Goal: Complete application form: Complete application form

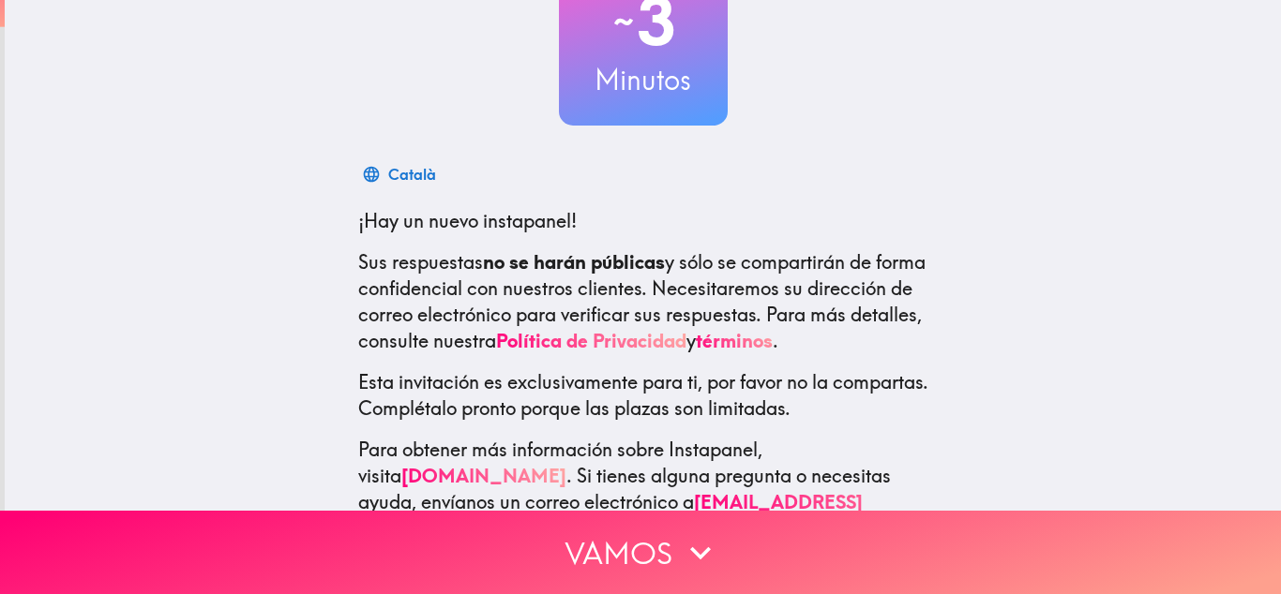
scroll to position [212, 0]
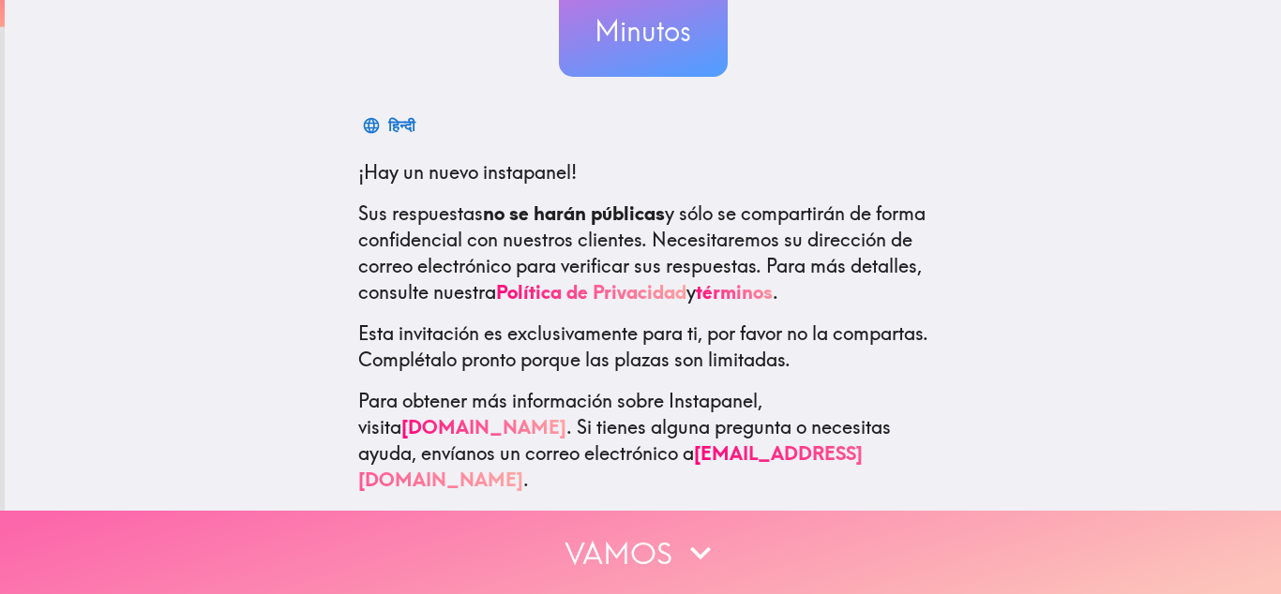
click at [625, 556] on button "Vamos" at bounding box center [640, 552] width 1281 height 83
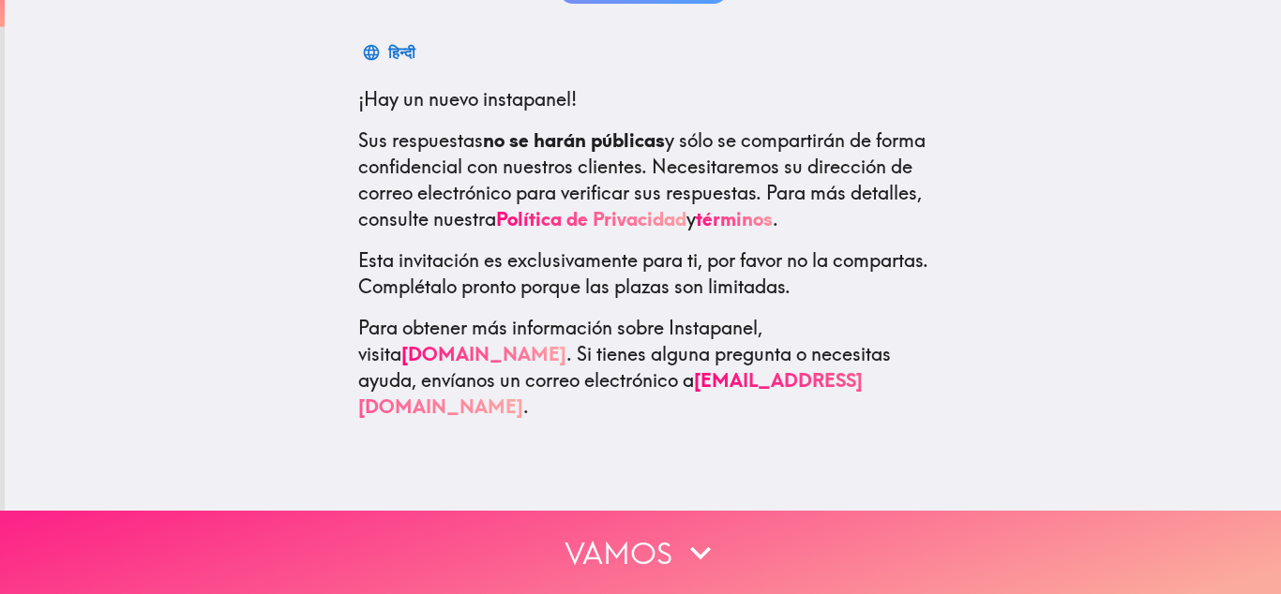
scroll to position [0, 0]
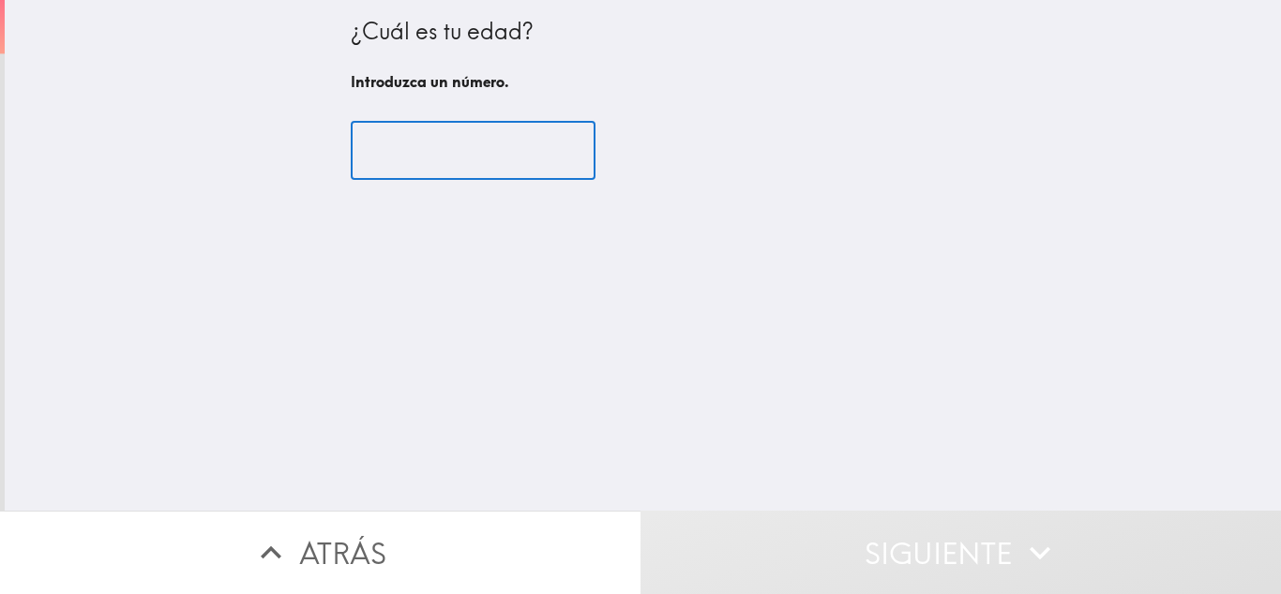
click at [523, 178] on input "number" at bounding box center [473, 151] width 245 height 58
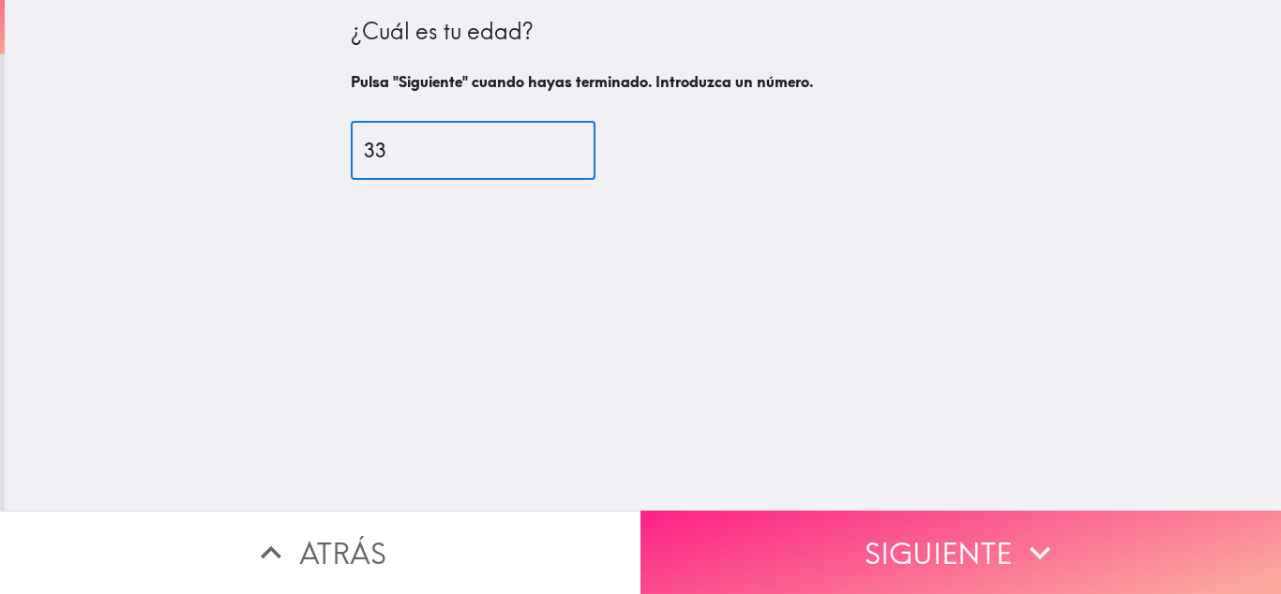
type input "33"
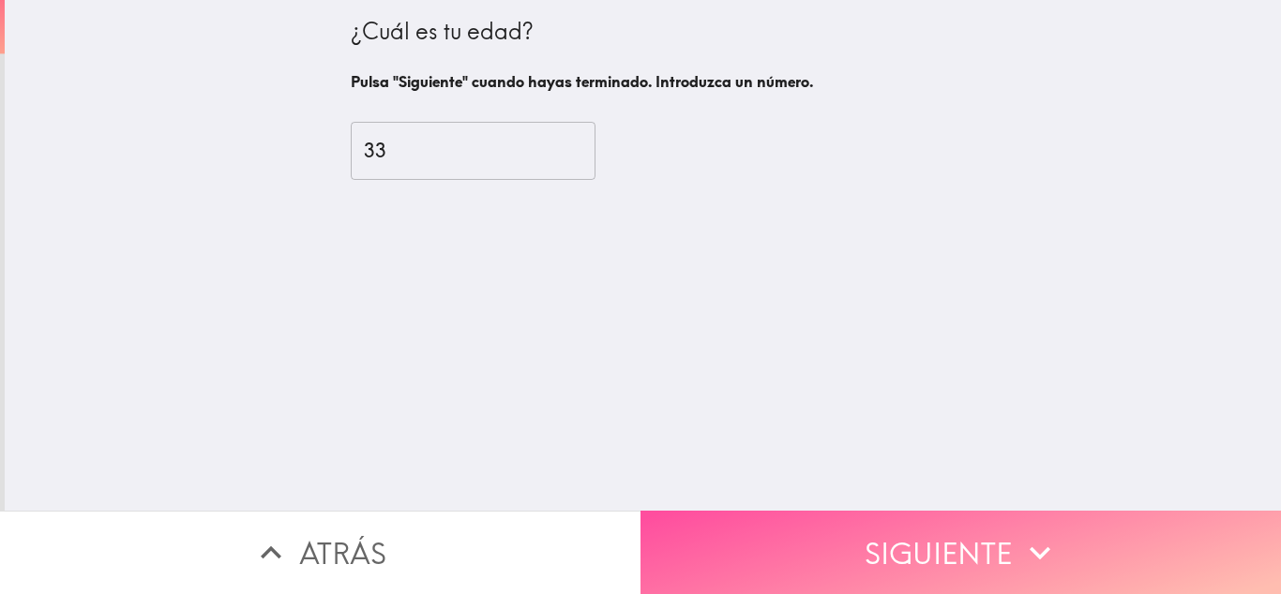
click at [954, 534] on button "Siguiente" at bounding box center [960, 552] width 640 height 83
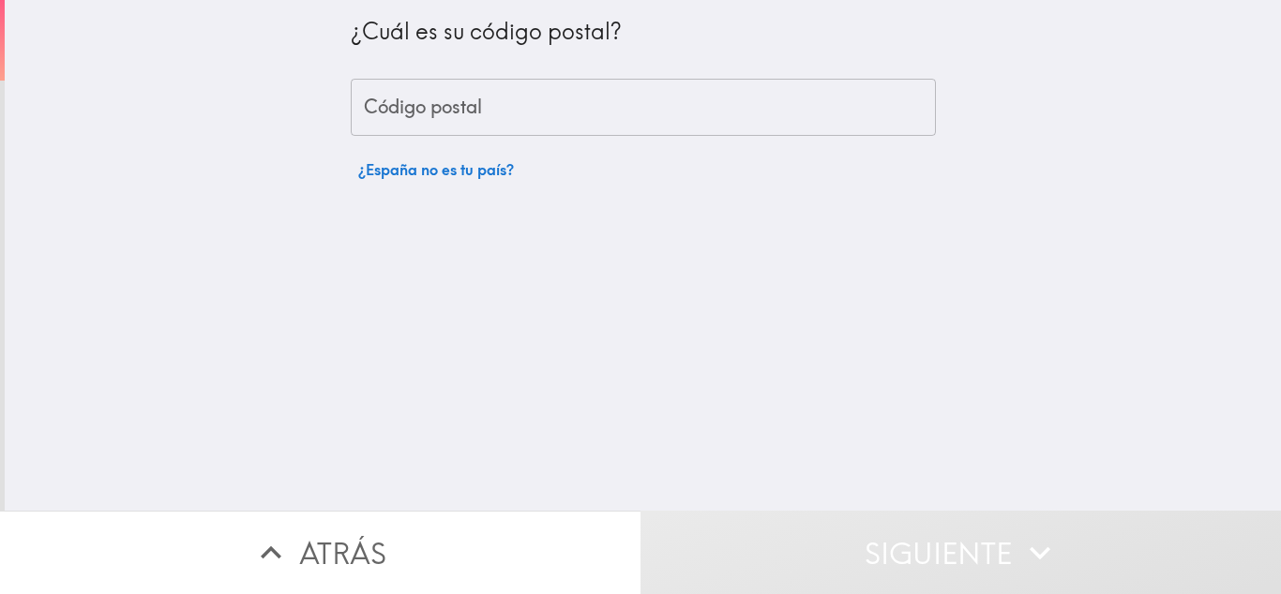
click at [359, 126] on input "Código postal" at bounding box center [643, 108] width 585 height 58
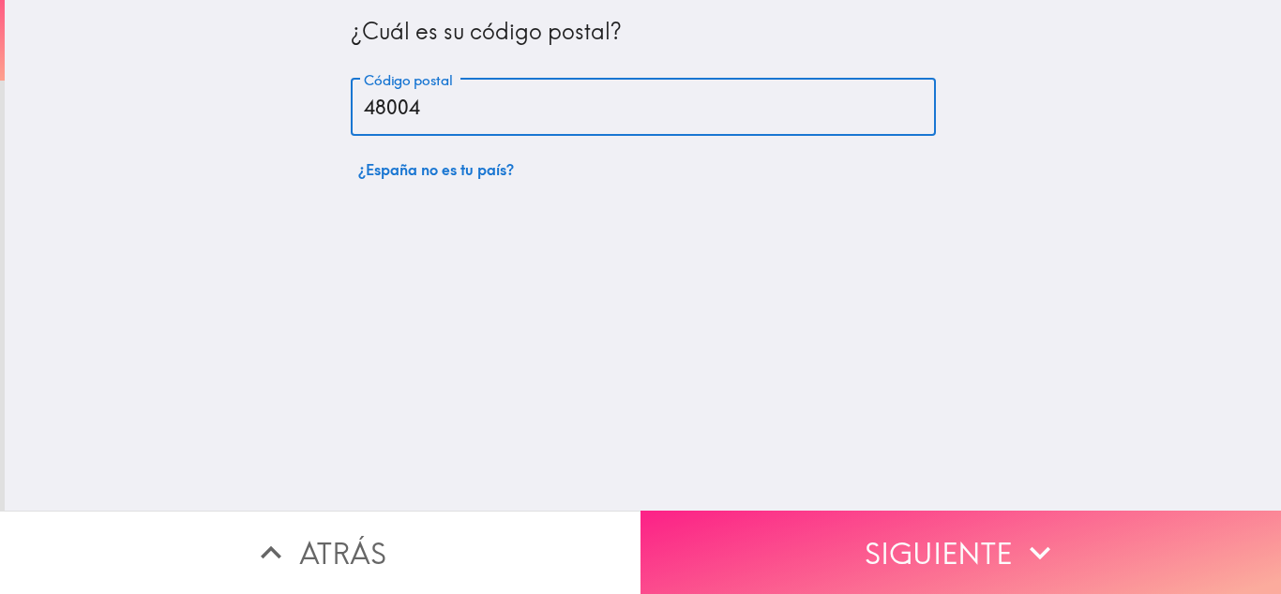
type input "48004"
click at [925, 529] on button "Siguiente" at bounding box center [960, 552] width 640 height 83
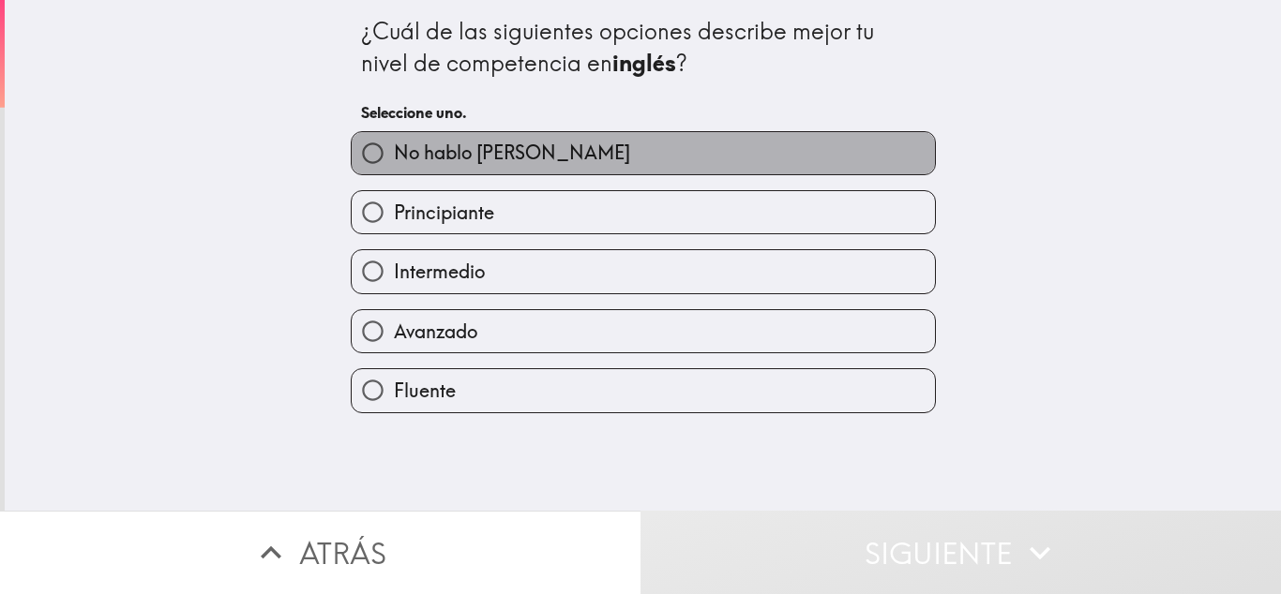
click at [614, 154] on label "No hablo [PERSON_NAME]" at bounding box center [643, 153] width 583 height 42
click at [394, 154] on input "No hablo [PERSON_NAME]" at bounding box center [373, 153] width 42 height 42
radio input "true"
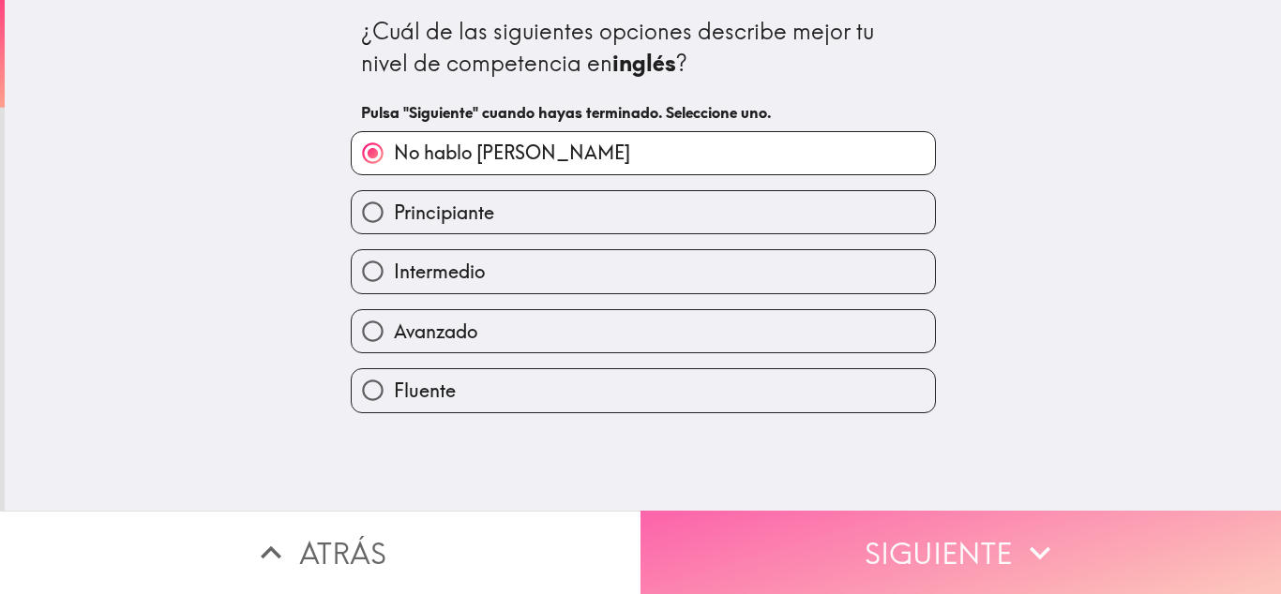
click at [785, 547] on button "Siguiente" at bounding box center [960, 552] width 640 height 83
